Goal: Task Accomplishment & Management: Manage account settings

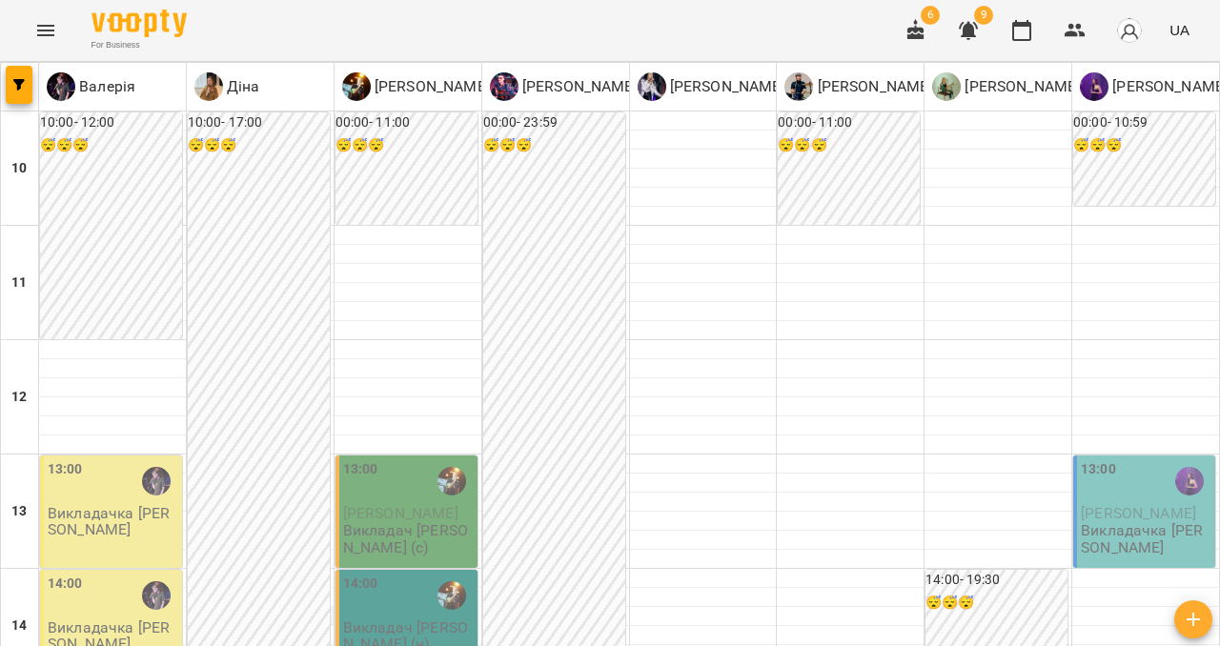
scroll to position [244, 0]
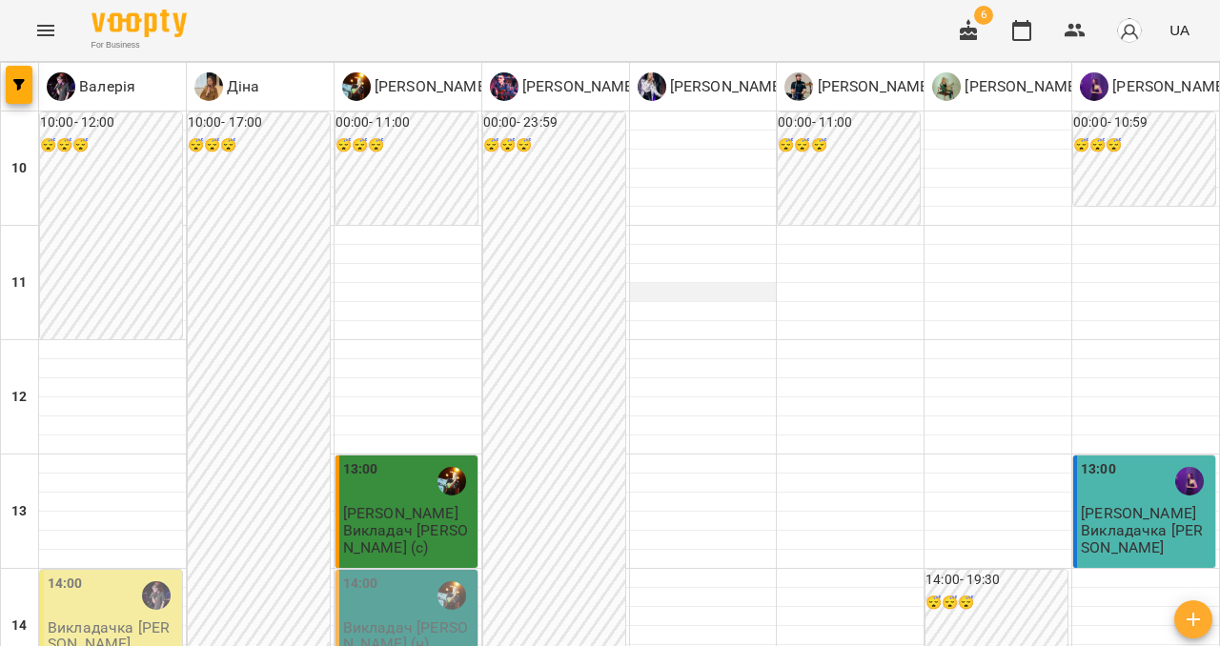
scroll to position [284, 0]
click at [418, 570] on div "14:00 Викладач Павло (н)" at bounding box center [407, 626] width 142 height 112
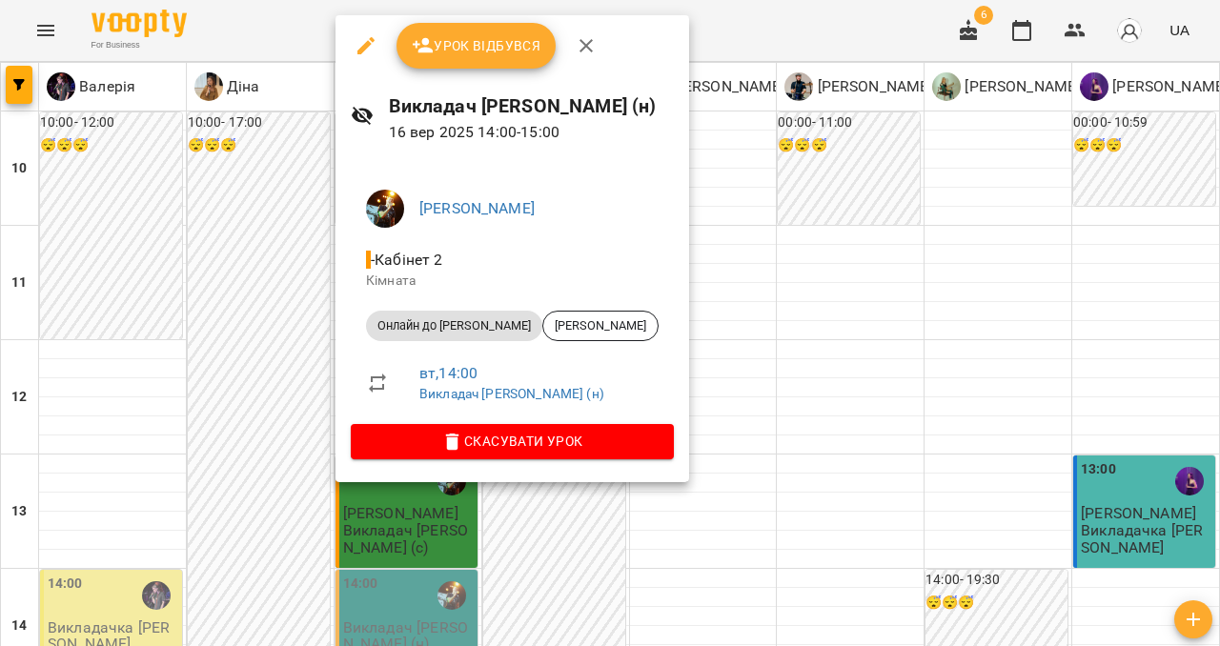
click at [481, 37] on span "Урок відбувся" at bounding box center [477, 45] width 130 height 23
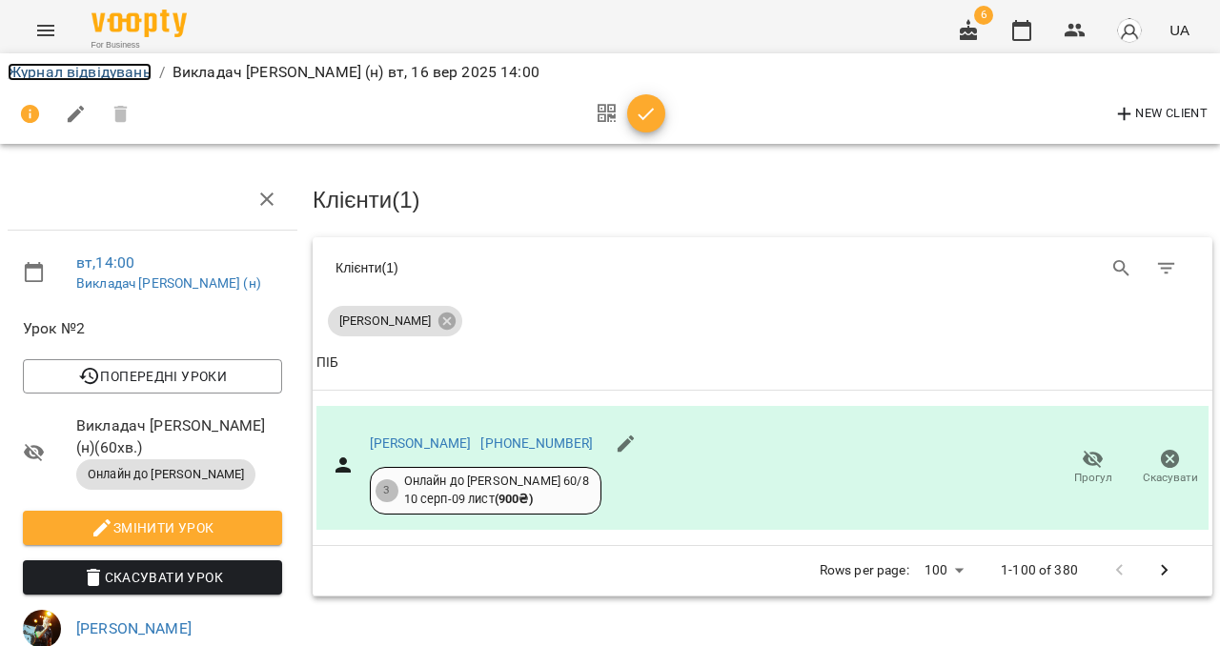
click at [52, 72] on link "Журнал відвідувань" at bounding box center [80, 72] width 144 height 18
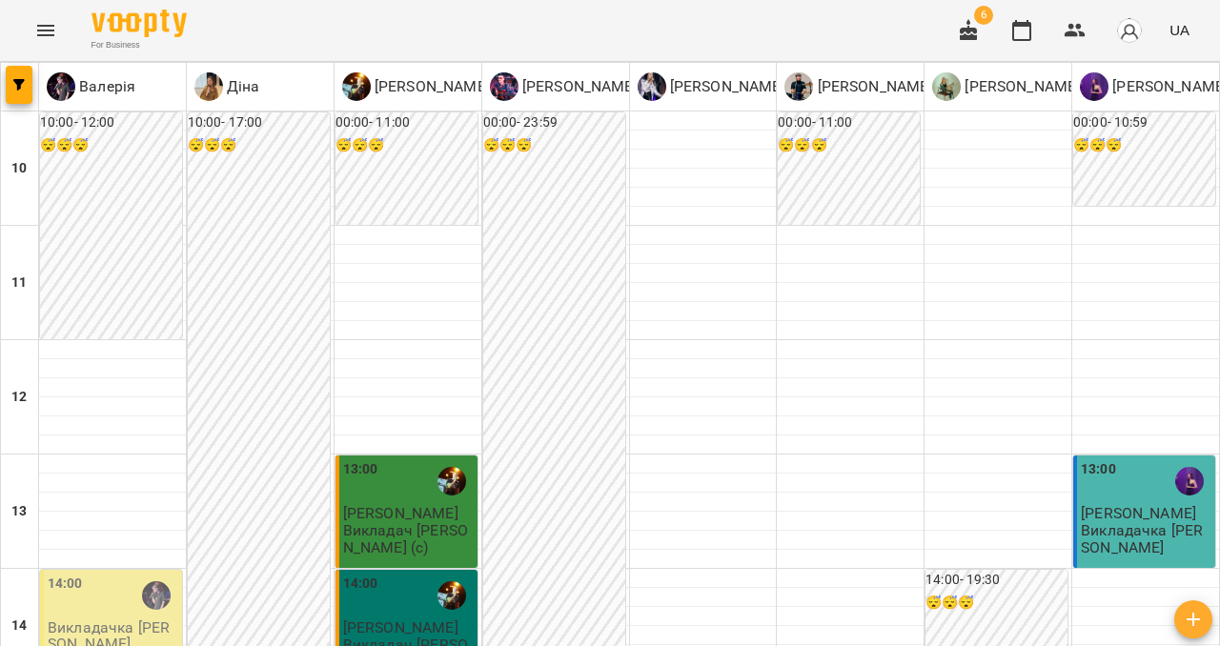
scroll to position [801, 0]
